Goal: Task Accomplishment & Management: Use online tool/utility

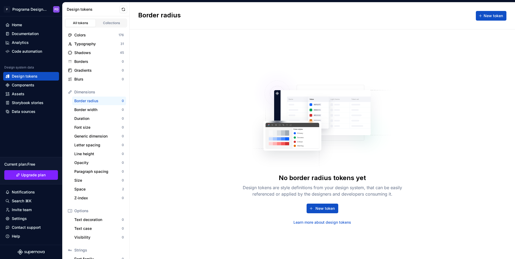
scroll to position [1, 0]
click at [106, 190] on div "Space" at bounding box center [98, 188] width 48 height 5
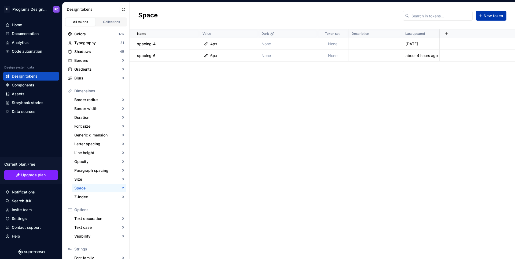
click at [494, 15] on span "New token" at bounding box center [492, 15] width 19 height 5
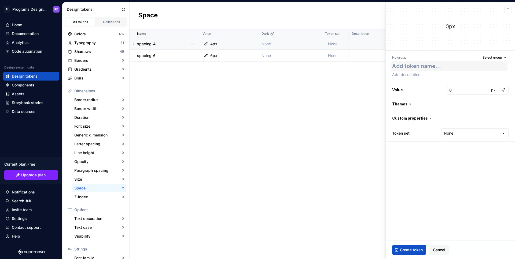
type textarea "*"
type textarea "p"
type textarea "*"
type textarea "pa"
type textarea "*"
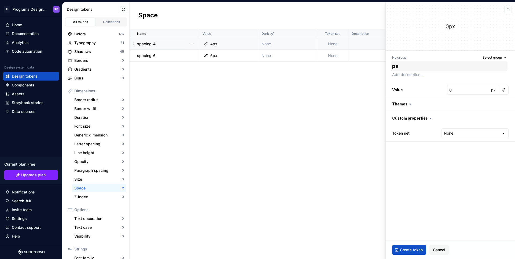
type textarea "p"
type textarea "*"
type textarea "s"
type textarea "*"
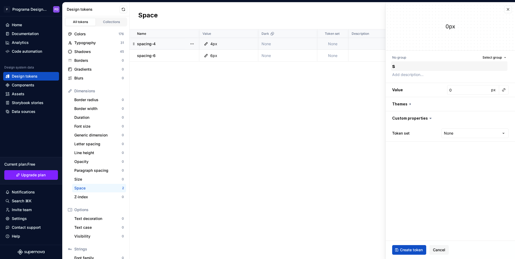
type textarea "sp"
type textarea "*"
type textarea "spa"
type textarea "*"
type textarea "spac"
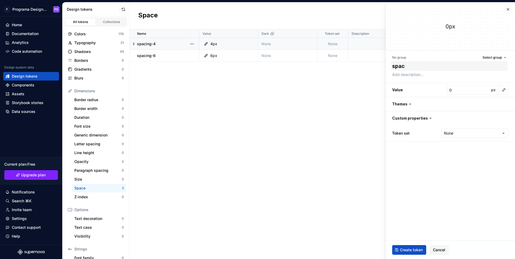
type textarea "*"
type textarea "spacin"
type textarea "*"
type textarea "spacing"
type textarea "*"
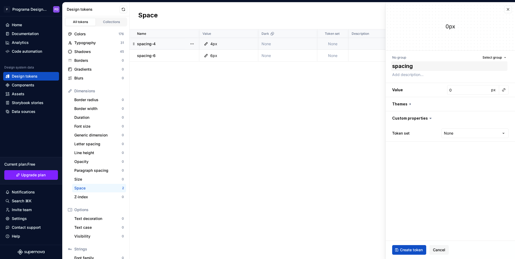
type textarea "spacing-"
type textarea "*"
type textarea "spacing-0"
click at [411, 249] on span "Create token" at bounding box center [411, 250] width 23 height 5
type textarea "*"
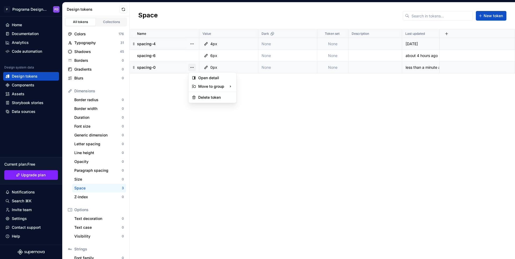
click at [196, 50] on html "P Programa Design System PD Home Documentation Analytics Code automation Design…" at bounding box center [257, 129] width 515 height 259
click at [172, 131] on html "P Programa Design System PD Home Documentation Analytics Code automation Design…" at bounding box center [257, 129] width 515 height 259
click at [193, 44] on button "button" at bounding box center [192, 44] width 8 height 8
click at [206, 74] on div "Delete token" at bounding box center [215, 73] width 35 height 5
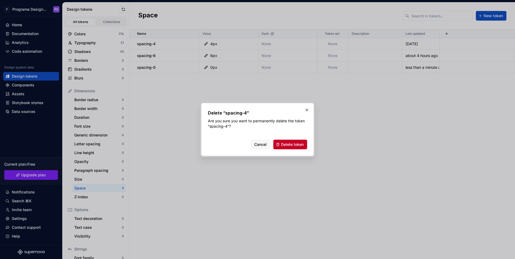
click at [293, 142] on span "Delete token" at bounding box center [292, 144] width 23 height 5
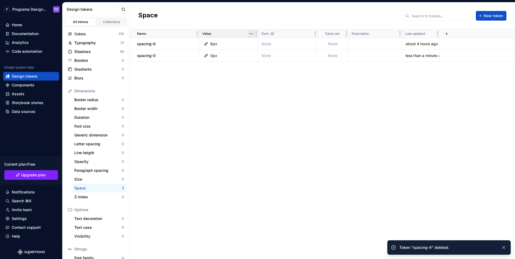
click at [250, 34] on html "P Programa Design System PD Home Documentation Analytics Code automation Design…" at bounding box center [257, 129] width 515 height 259
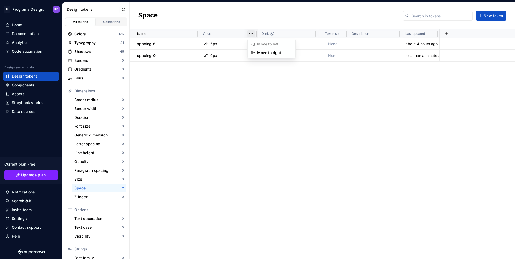
click at [212, 32] on html "P Programa Design System PD Home Documentation Analytics Code automation Design…" at bounding box center [257, 129] width 515 height 259
click at [207, 34] on p "Value" at bounding box center [206, 34] width 9 height 4
click at [251, 34] on html "P Programa Design System PD Home Documentation Analytics Code automation Design…" at bounding box center [257, 129] width 515 height 259
click at [191, 43] on button "button" at bounding box center [192, 44] width 8 height 8
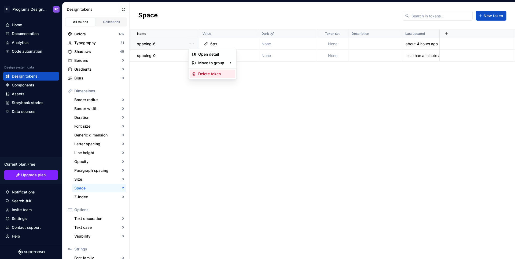
click at [212, 74] on div "Delete token" at bounding box center [215, 73] width 35 height 5
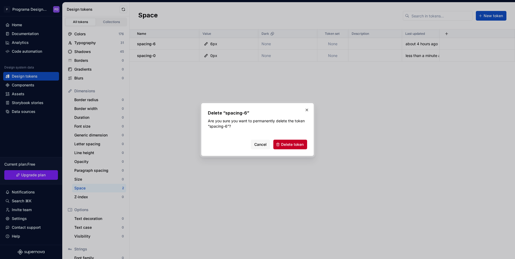
click at [292, 147] on span "Delete token" at bounding box center [292, 144] width 23 height 5
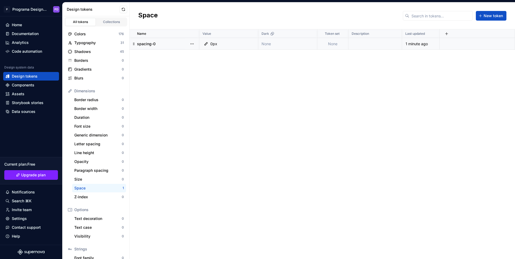
click at [146, 43] on p "spacing-0" at bounding box center [146, 43] width 18 height 5
copy p "spacing"
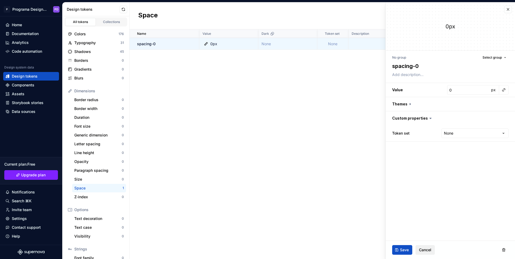
click at [427, 255] on div "Save Cancel" at bounding box center [449, 250] width 129 height 18
click at [426, 254] on button "Cancel" at bounding box center [424, 251] width 19 height 10
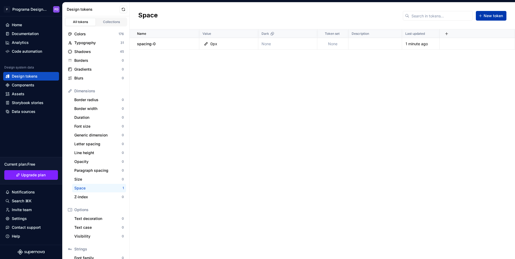
click at [490, 13] on span "New token" at bounding box center [492, 15] width 19 height 5
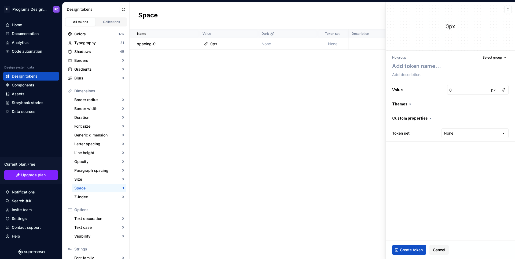
type textarea "*"
type textarea "spacing"
type textarea "*"
type textarea "spacing-"
type textarea "*"
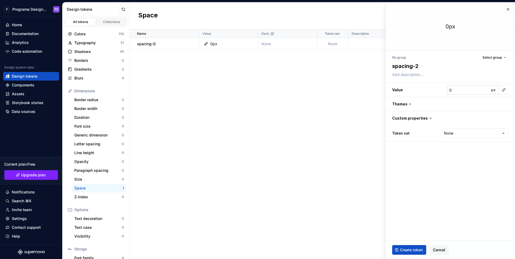
type textarea "spacing-2"
click at [464, 93] on input "0" at bounding box center [468, 90] width 42 height 10
type textarea "*"
type input "2"
click at [415, 252] on span "Create token" at bounding box center [411, 250] width 23 height 5
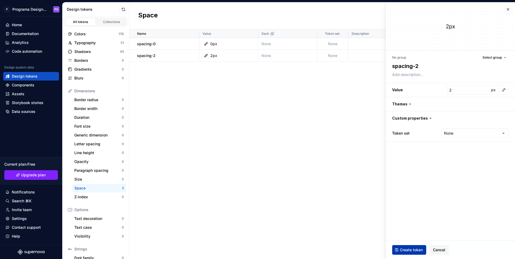
type textarea "*"
type input "0"
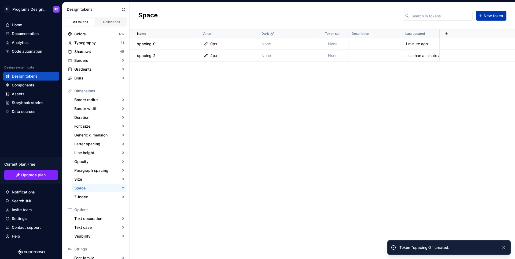
click at [500, 13] on button "New token" at bounding box center [490, 16] width 31 height 10
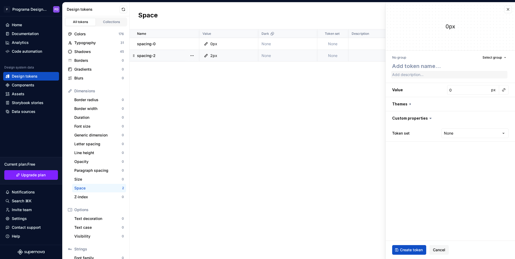
type textarea "*"
type textarea "spacing"
type textarea "*"
type textarea "spacing-"
type textarea "*"
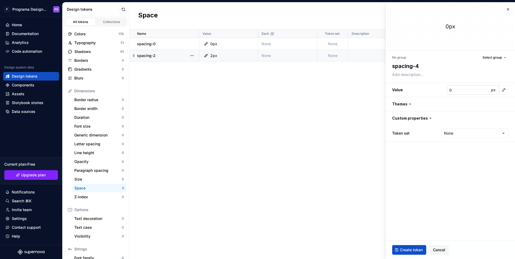
type textarea "spacing-4"
click at [463, 89] on input "0" at bounding box center [468, 90] width 42 height 10
type textarea "*"
type input "4"
click at [414, 248] on span "Create token" at bounding box center [411, 250] width 23 height 5
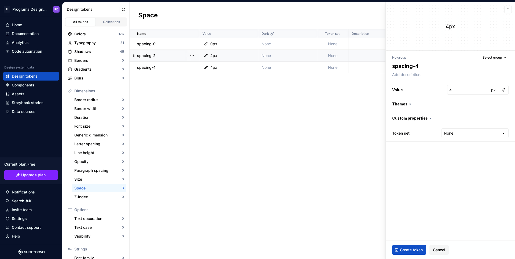
type textarea "*"
type input "0"
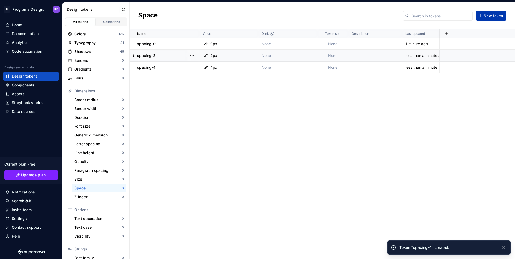
click at [491, 15] on span "New token" at bounding box center [492, 15] width 19 height 5
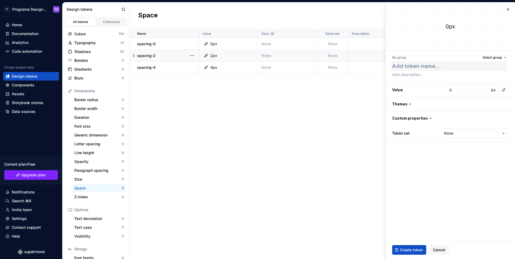
type textarea "*"
type textarea "spacing"
type textarea "*"
type textarea "spacing-"
type textarea "*"
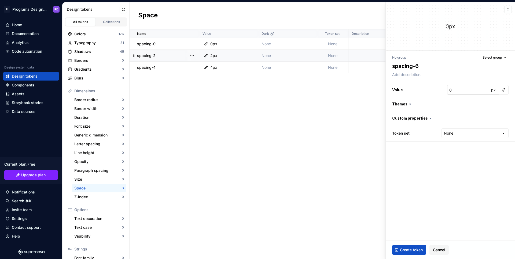
type textarea "spacing-6"
click at [460, 91] on input "0" at bounding box center [468, 90] width 42 height 10
type textarea "*"
type input "6"
click at [414, 254] on button "Create token" at bounding box center [409, 251] width 34 height 10
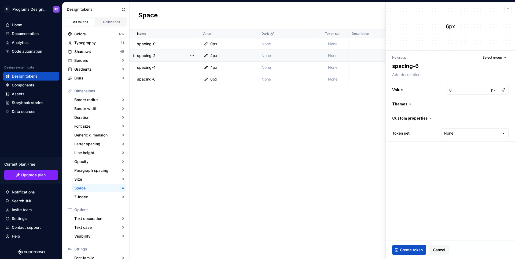
type textarea "*"
type input "0"
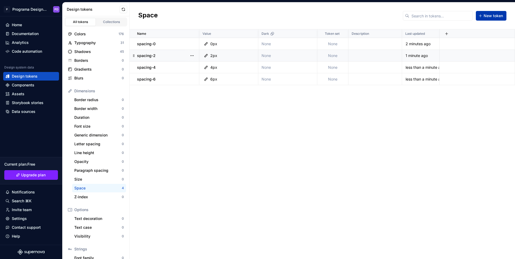
click at [487, 16] on span "New token" at bounding box center [492, 15] width 19 height 5
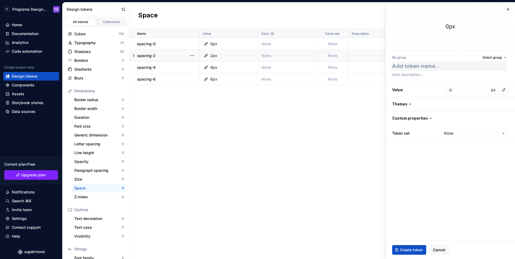
click at [423, 69] on textarea at bounding box center [449, 66] width 116 height 10
type textarea "*"
type textarea "spacing"
type textarea "*"
type textarea "spacing-"
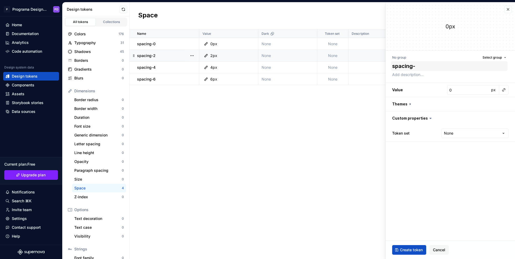
type textarea "*"
type textarea "spacing-8"
click at [467, 90] on input "0" at bounding box center [468, 90] width 42 height 10
type textarea "*"
type input "8"
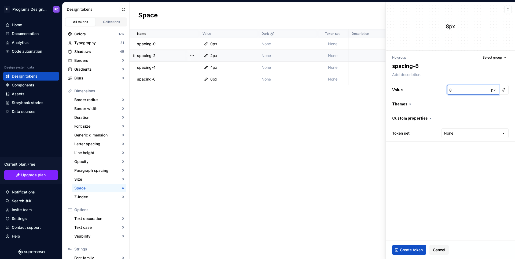
type textarea "*"
type input "8"
click at [412, 251] on span "Create token" at bounding box center [411, 250] width 23 height 5
type textarea "*"
type input "0"
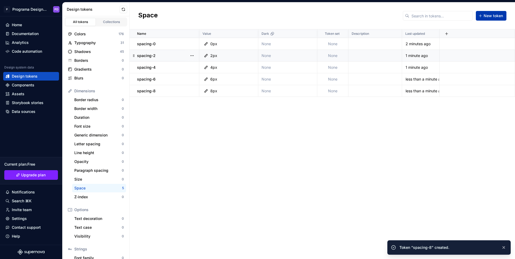
click at [490, 18] on span "New token" at bounding box center [492, 15] width 19 height 5
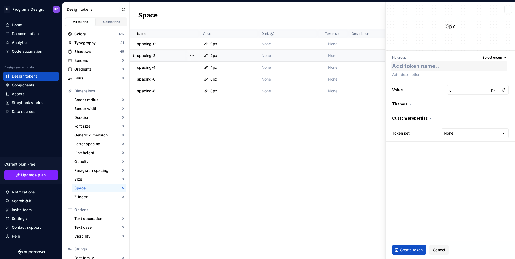
type textarea "*"
type textarea "spacing"
type textarea "*"
type textarea "spacing-"
type textarea "*"
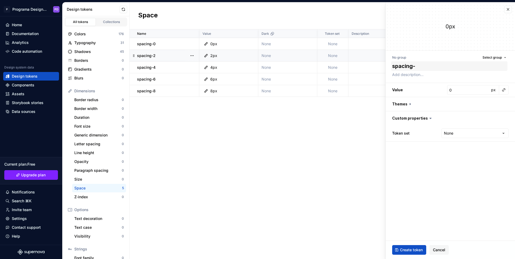
type textarea "spacing-1"
type textarea "*"
type textarea "spacing-10"
click at [408, 253] on button "Create token" at bounding box center [409, 251] width 34 height 10
type textarea "*"
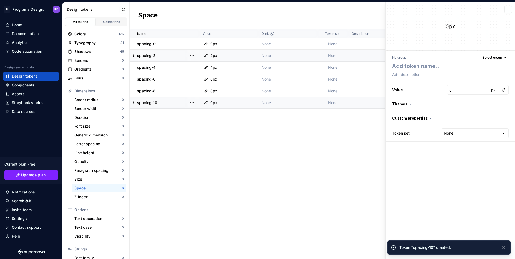
click at [214, 102] on div "0px" at bounding box center [213, 102] width 7 height 5
click at [193, 103] on button "button" at bounding box center [192, 103] width 8 height 8
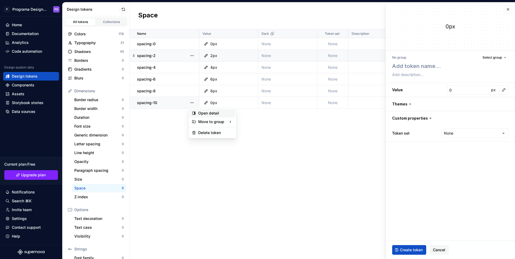
click at [225, 113] on div "Open detail" at bounding box center [215, 113] width 35 height 5
click at [467, 92] on input "0" at bounding box center [468, 90] width 42 height 10
type textarea "*"
type input "1"
type textarea "*"
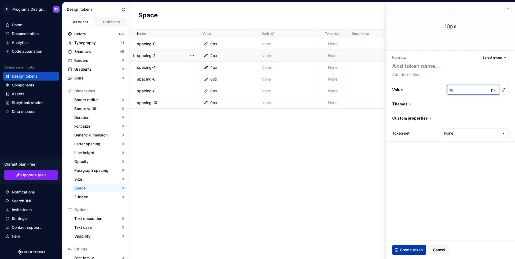
type input "10"
click at [413, 250] on span "Create token" at bounding box center [411, 250] width 23 height 5
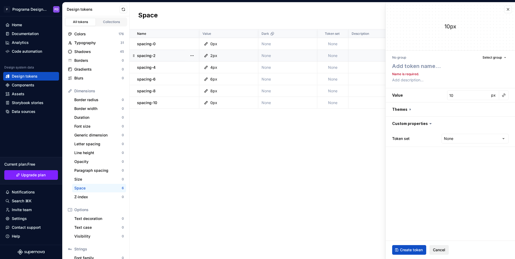
click at [441, 252] on span "Cancel" at bounding box center [439, 250] width 12 height 5
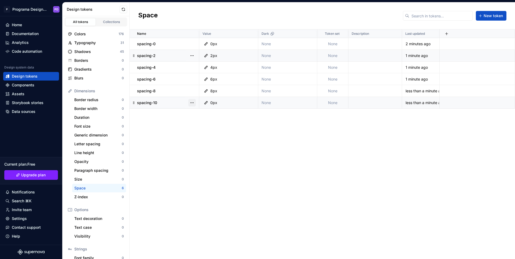
click at [191, 103] on button "button" at bounding box center [192, 103] width 8 height 8
click at [214, 113] on div "Open detail" at bounding box center [215, 113] width 35 height 5
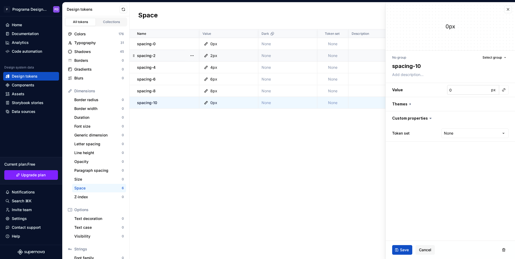
click at [467, 90] on input "0" at bounding box center [468, 90] width 42 height 10
type textarea "*"
type input "1"
type textarea "*"
type input "10"
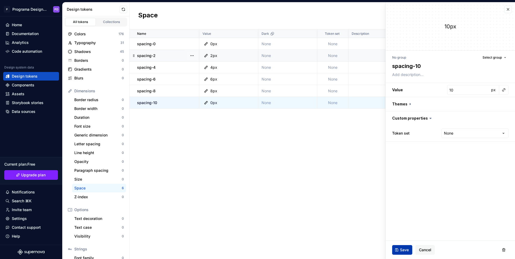
click at [400, 250] on span "Save" at bounding box center [404, 250] width 9 height 5
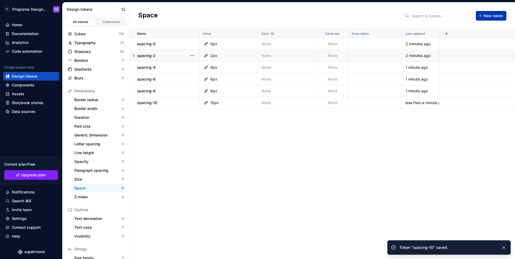
click at [497, 16] on span "New token" at bounding box center [492, 15] width 19 height 5
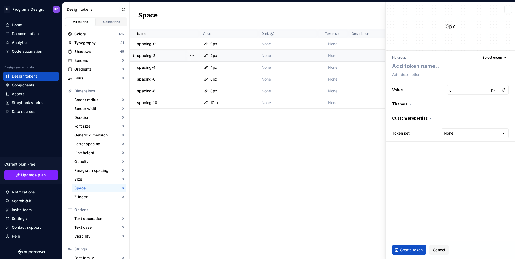
type textarea "*"
type textarea "spacing"
type textarea "*"
type textarea "spacing-"
type textarea "*"
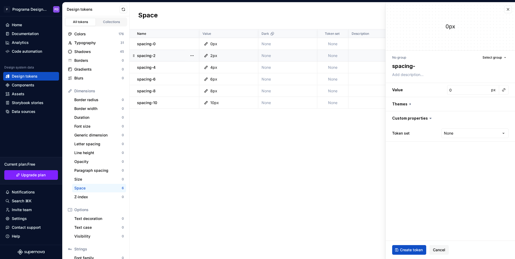
type textarea "spacing-1"
type textarea "*"
type textarea "spacing-12"
click at [461, 91] on input "0" at bounding box center [468, 90] width 42 height 10
type textarea "*"
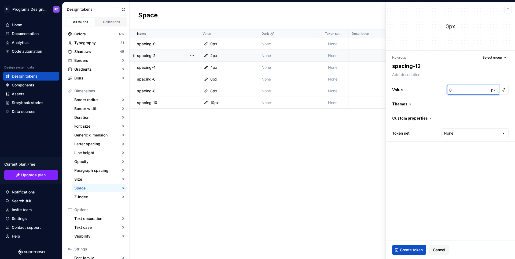
type input "1"
type textarea "*"
type input "12"
click at [421, 250] on span "Create token" at bounding box center [411, 250] width 23 height 5
type textarea "*"
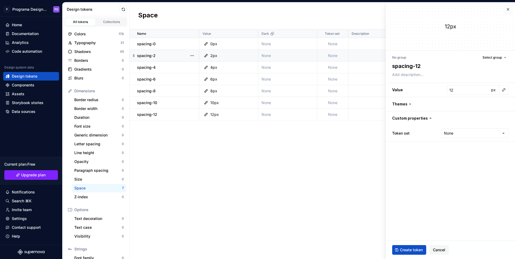
type input "0"
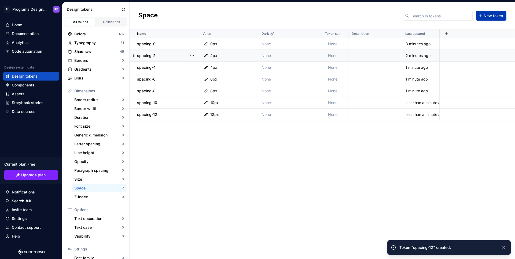
click at [500, 16] on span "New token" at bounding box center [492, 15] width 19 height 5
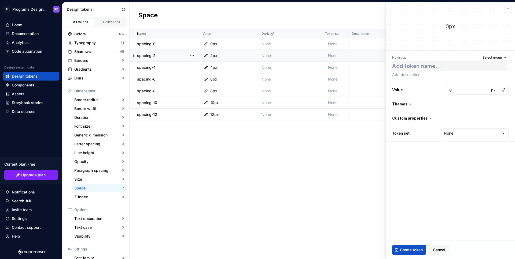
click at [420, 68] on textarea at bounding box center [449, 66] width 116 height 10
type textarea "*"
type textarea "spacing"
type textarea "*"
type textarea "spacing-"
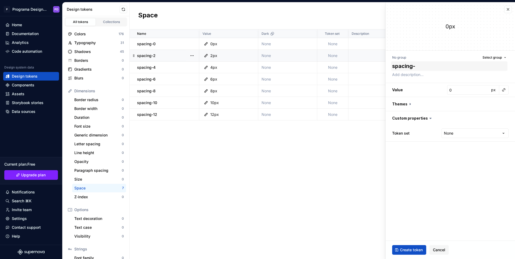
type textarea "*"
type textarea "spacing-1"
type textarea "*"
type textarea "spacing-16"
type textarea "*"
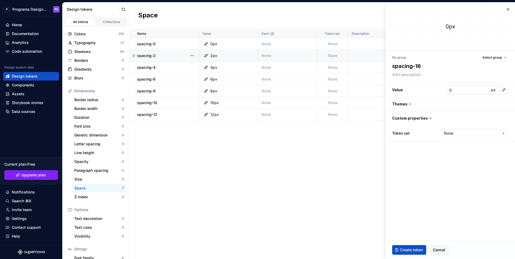
type textarea "spacing-16"
click at [469, 91] on input "0" at bounding box center [468, 90] width 42 height 10
type textarea "*"
type input "1"
type textarea "*"
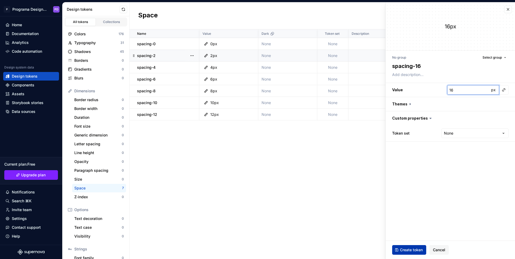
type input "16"
click at [412, 251] on span "Create token" at bounding box center [411, 250] width 23 height 5
type textarea "*"
type input "0"
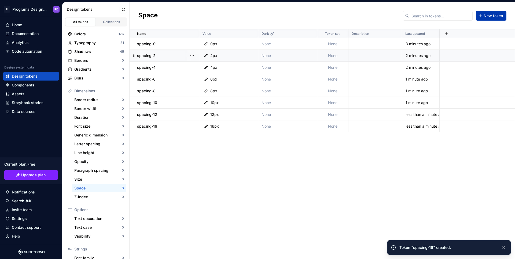
click at [493, 17] on span "New token" at bounding box center [492, 15] width 19 height 5
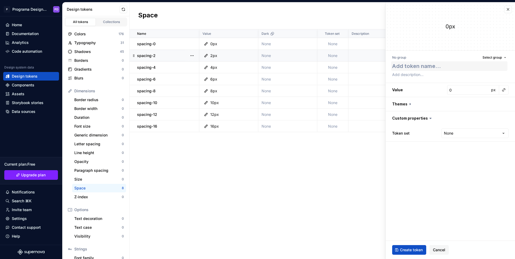
click at [451, 69] on textarea at bounding box center [449, 66] width 116 height 10
type textarea "*"
type textarea "spacing"
type textarea "*"
type textarea "spacing-"
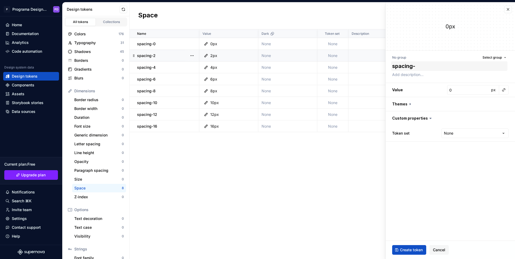
type textarea "*"
type textarea "spacing-2"
type textarea "*"
type textarea "spacing-24"
click at [463, 90] on input "0" at bounding box center [468, 90] width 42 height 10
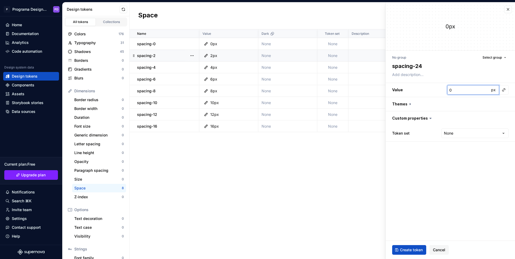
type textarea "*"
type input "2"
type textarea "*"
type input "24"
click at [411, 249] on span "Create token" at bounding box center [411, 250] width 23 height 5
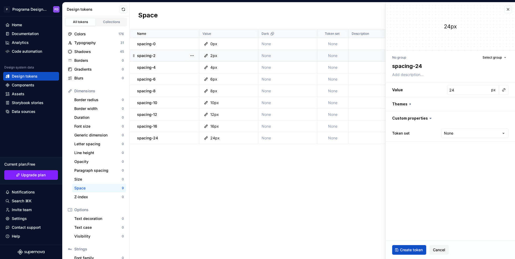
type textarea "*"
type input "0"
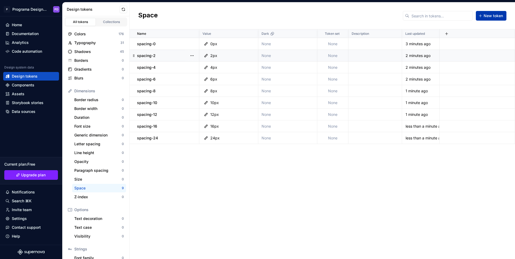
click at [491, 15] on span "New token" at bounding box center [492, 15] width 19 height 5
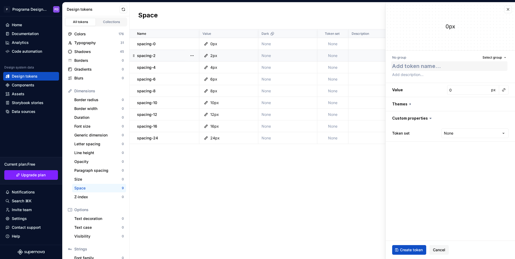
click at [418, 66] on textarea at bounding box center [449, 66] width 116 height 10
type textarea "*"
type textarea "spacing"
type textarea "*"
type textarea "spacing-"
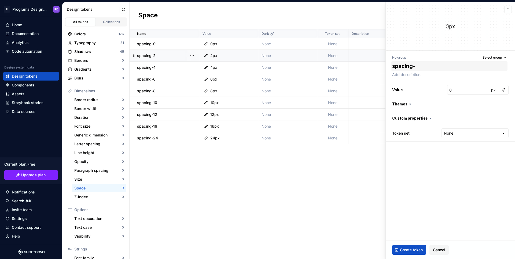
type textarea "*"
type textarea "spacing-3"
type textarea "*"
type textarea "spacing-32"
click at [418, 248] on span "Create token" at bounding box center [411, 250] width 23 height 5
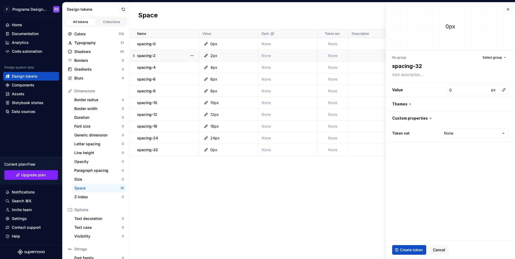
type textarea "*"
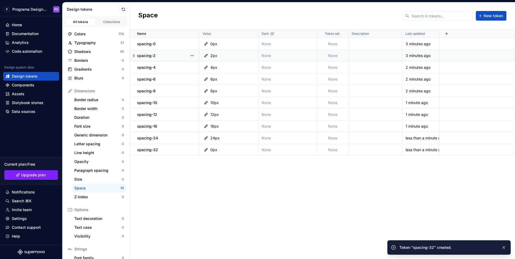
click at [315, 188] on div "Name Value Dark Token set Description Last updated spacing-0 0px None None 3 mi…" at bounding box center [321, 144] width 385 height 230
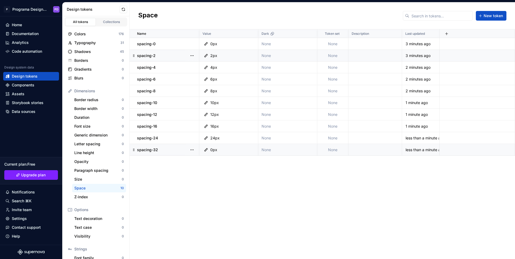
click at [196, 150] on div at bounding box center [192, 150] width 14 height 12
click at [194, 150] on button "button" at bounding box center [192, 150] width 8 height 8
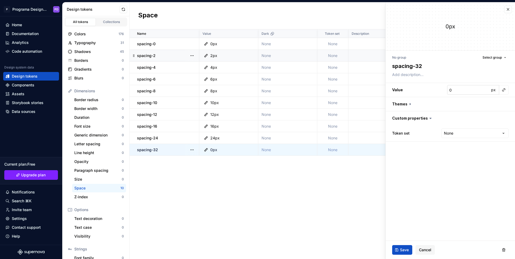
click at [462, 88] on input "0" at bounding box center [468, 90] width 42 height 10
type textarea "*"
type input "3"
type textarea "*"
type input "32"
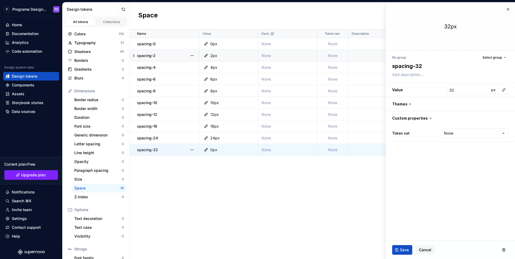
click at [405, 252] on span "Save" at bounding box center [404, 250] width 9 height 5
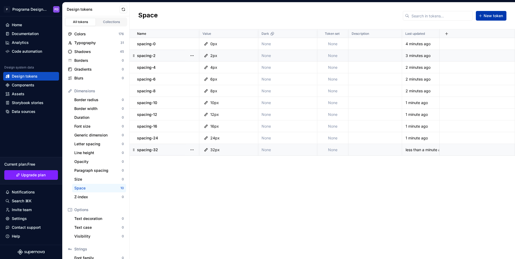
click at [491, 16] on span "New token" at bounding box center [492, 15] width 19 height 5
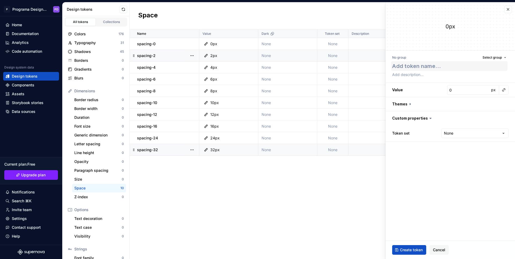
type textarea "*"
type textarea "s"
type textarea "*"
type textarea "sp"
type textarea "*"
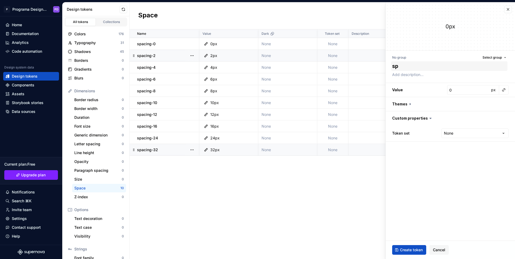
type textarea "spa"
type textarea "*"
type textarea "spac"
type textarea "*"
type textarea "spaci"
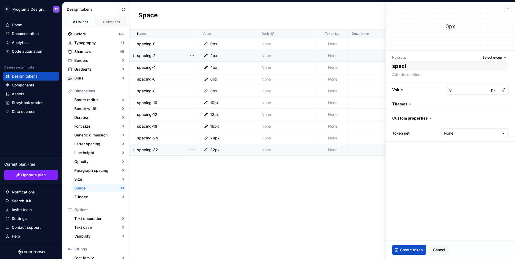
type textarea "*"
type textarea "spacin"
type textarea "*"
type textarea "spacing"
type textarea "*"
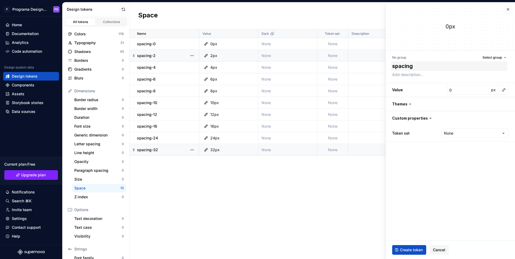
type textarea "spacing-"
type textarea "*"
type textarea "spacing-4"
type textarea "*"
type textarea "spacing-40"
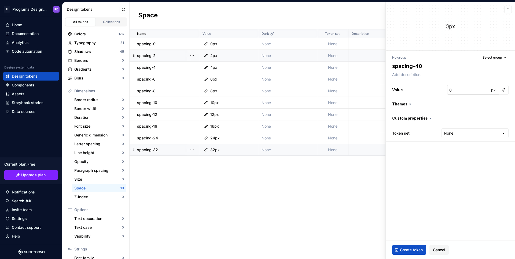
click at [464, 91] on input "0" at bounding box center [468, 90] width 42 height 10
type textarea "*"
type input "4"
type textarea "*"
type input "40"
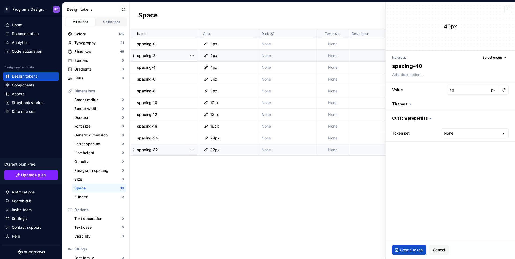
click at [416, 250] on span "Create token" at bounding box center [411, 250] width 23 height 5
type textarea "*"
type input "0"
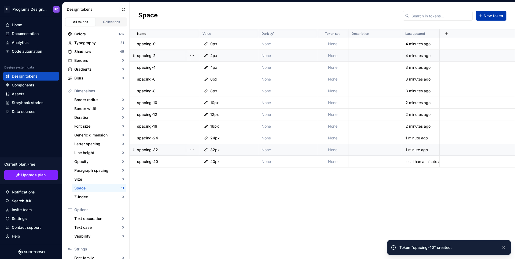
click at [489, 16] on span "New token" at bounding box center [492, 15] width 19 height 5
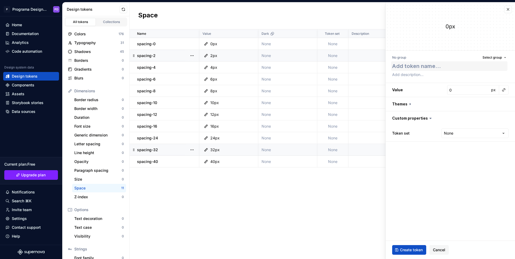
type textarea "*"
type textarea "spacing"
type textarea "*"
type textarea "spacing-"
type textarea "*"
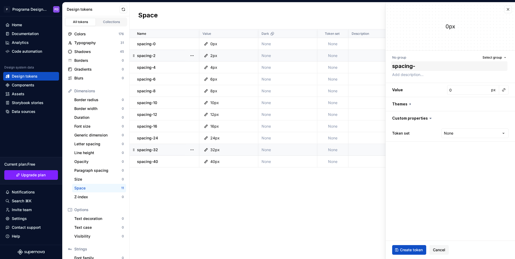
type textarea "spacing-6"
type textarea "*"
type textarea "spacing-64"
click at [465, 90] on input "0" at bounding box center [468, 90] width 42 height 10
type textarea "*"
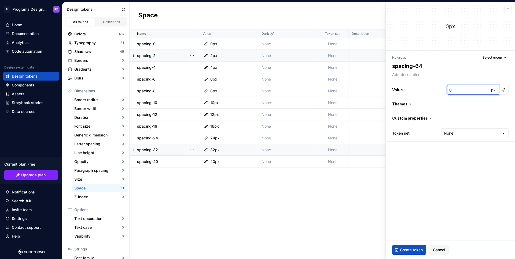
type input "6"
type textarea "*"
type input "64"
click at [414, 252] on span "Create token" at bounding box center [411, 250] width 23 height 5
type textarea "*"
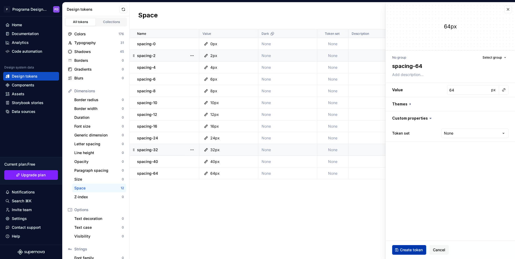
type input "0"
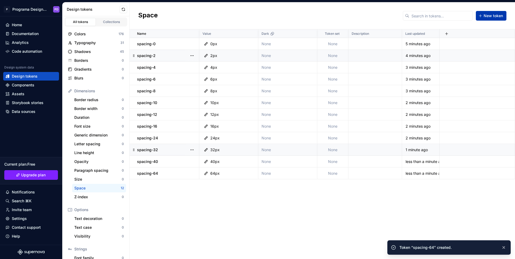
click at [497, 17] on span "New token" at bounding box center [492, 15] width 19 height 5
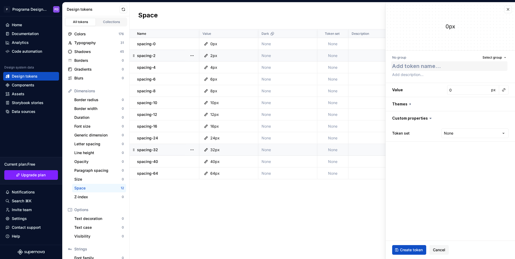
type textarea "*"
type textarea "spacing"
type textarea "*"
type textarea "spacing-"
type textarea "*"
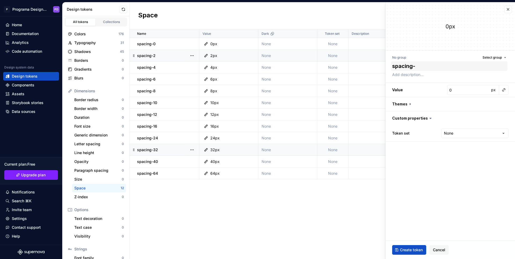
type textarea "spacing-9"
type textarea "*"
click at [473, 93] on input "0" at bounding box center [468, 90] width 42 height 10
click at [414, 252] on span "Create token" at bounding box center [411, 250] width 23 height 5
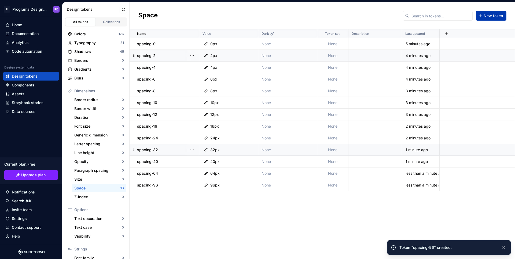
click at [496, 11] on button "New token" at bounding box center [490, 16] width 31 height 10
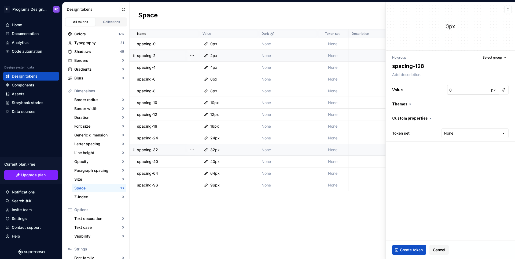
click at [475, 89] on input "0" at bounding box center [468, 90] width 42 height 10
click at [411, 252] on span "Create token" at bounding box center [411, 250] width 23 height 5
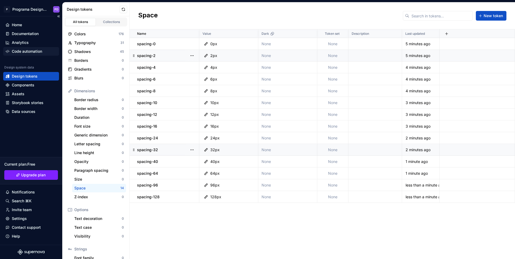
click at [29, 50] on div "Code automation" at bounding box center [27, 51] width 30 height 5
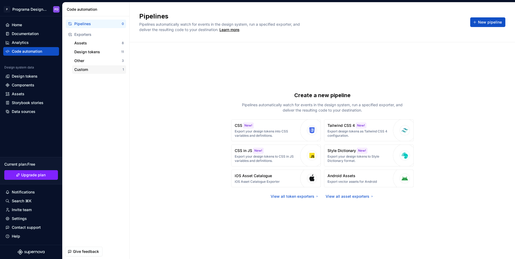
click at [90, 70] on div "Custom" at bounding box center [98, 69] width 48 height 5
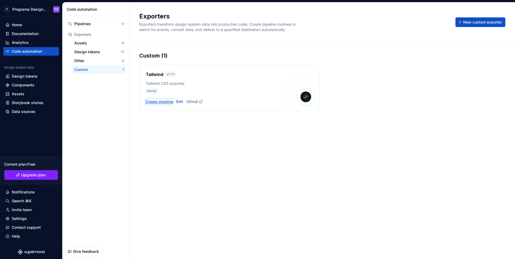
click at [159, 101] on div "Create pipeline" at bounding box center [159, 101] width 27 height 5
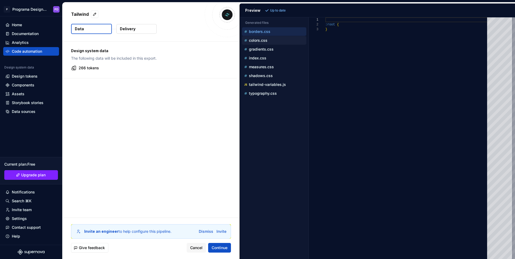
click at [259, 42] on p "colors.css" at bounding box center [258, 40] width 18 height 4
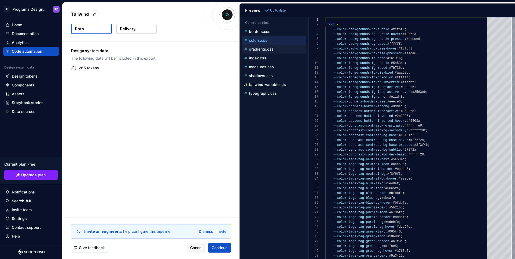
scroll to position [48, 0]
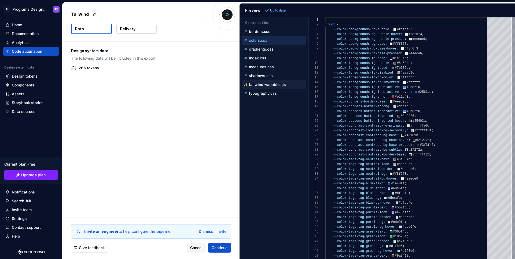
click at [272, 83] on p "tailwind-variables.js" at bounding box center [267, 85] width 37 height 4
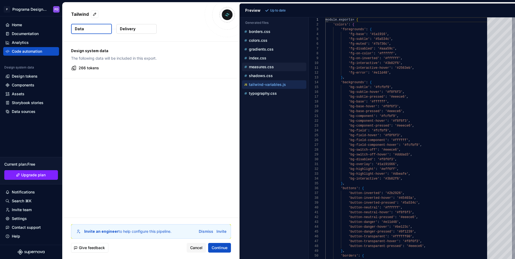
click at [266, 68] on p "measures.css" at bounding box center [261, 67] width 25 height 4
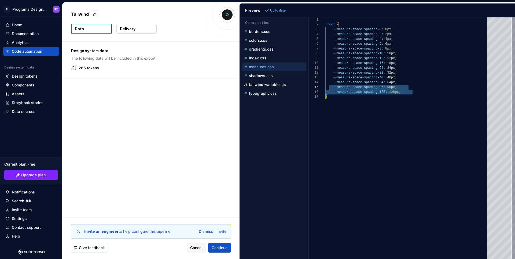
scroll to position [0, 0]
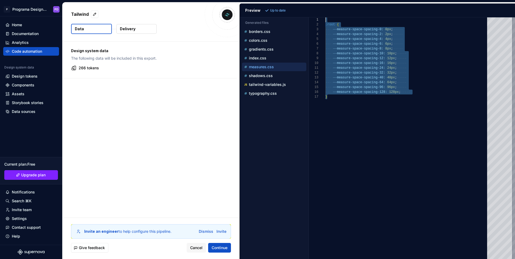
drag, startPoint x: 328, startPoint y: 87, endPoint x: 320, endPoint y: 14, distance: 73.1
click at [325, 17] on div ":root { --measure-space-spacing-0: 0px ; --measure-space-spacing-2: 2px ; --mea…" at bounding box center [407, 138] width 165 height 242
click at [399, 55] on div ":root { --measure-space-spacing-0: 0px ; --measure-space-spacing-2: 2px ; --mea…" at bounding box center [407, 138] width 165 height 242
drag, startPoint x: 330, startPoint y: 97, endPoint x: 312, endPoint y: 25, distance: 73.6
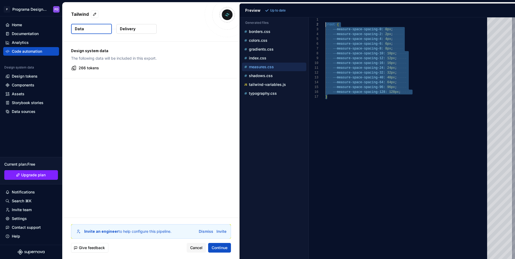
click at [325, 25] on div ":root { --measure-space-spacing-0: 0px ; --measure-space-spacing-2: 2px ; --mea…" at bounding box center [407, 138] width 165 height 242
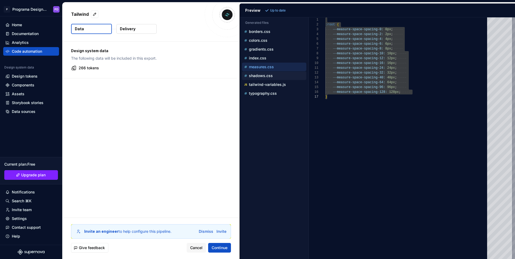
click at [266, 77] on p "shadows.css" at bounding box center [261, 76] width 24 height 4
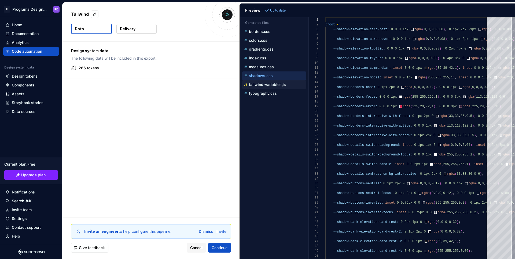
click at [277, 84] on p "tailwind-variables.js" at bounding box center [267, 85] width 37 height 4
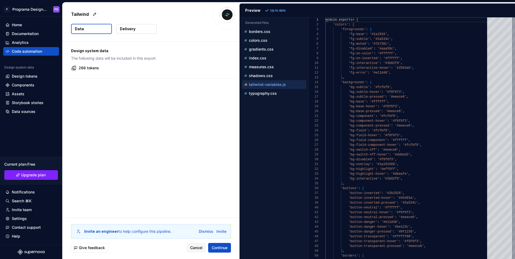
click at [277, 84] on p "tailwind-variables.js" at bounding box center [267, 85] width 37 height 4
